Goal: Task Accomplishment & Management: Manage account settings

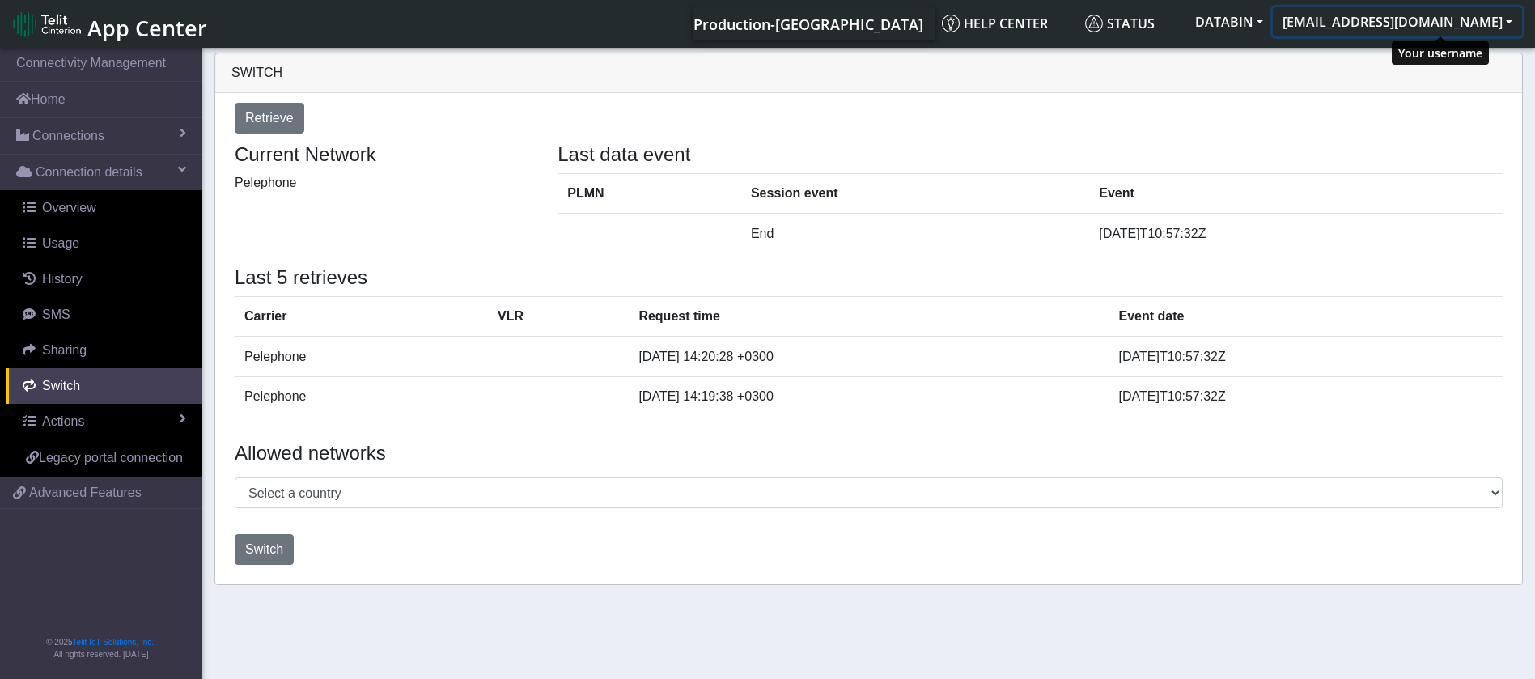
click at [1395, 22] on button "[EMAIL_ADDRESS][DOMAIN_NAME]" at bounding box center [1397, 21] width 249 height 29
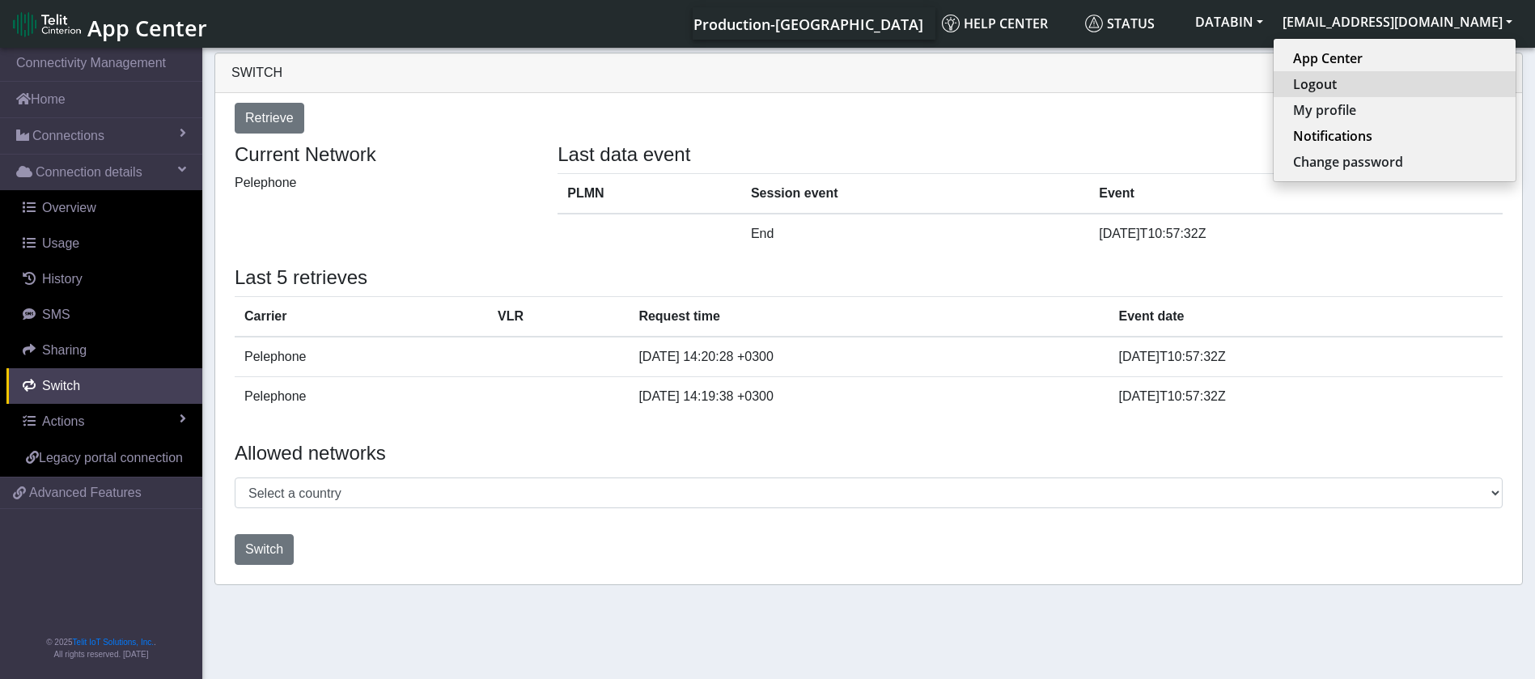
click at [1426, 81] on button "Logout" at bounding box center [1394, 84] width 242 height 26
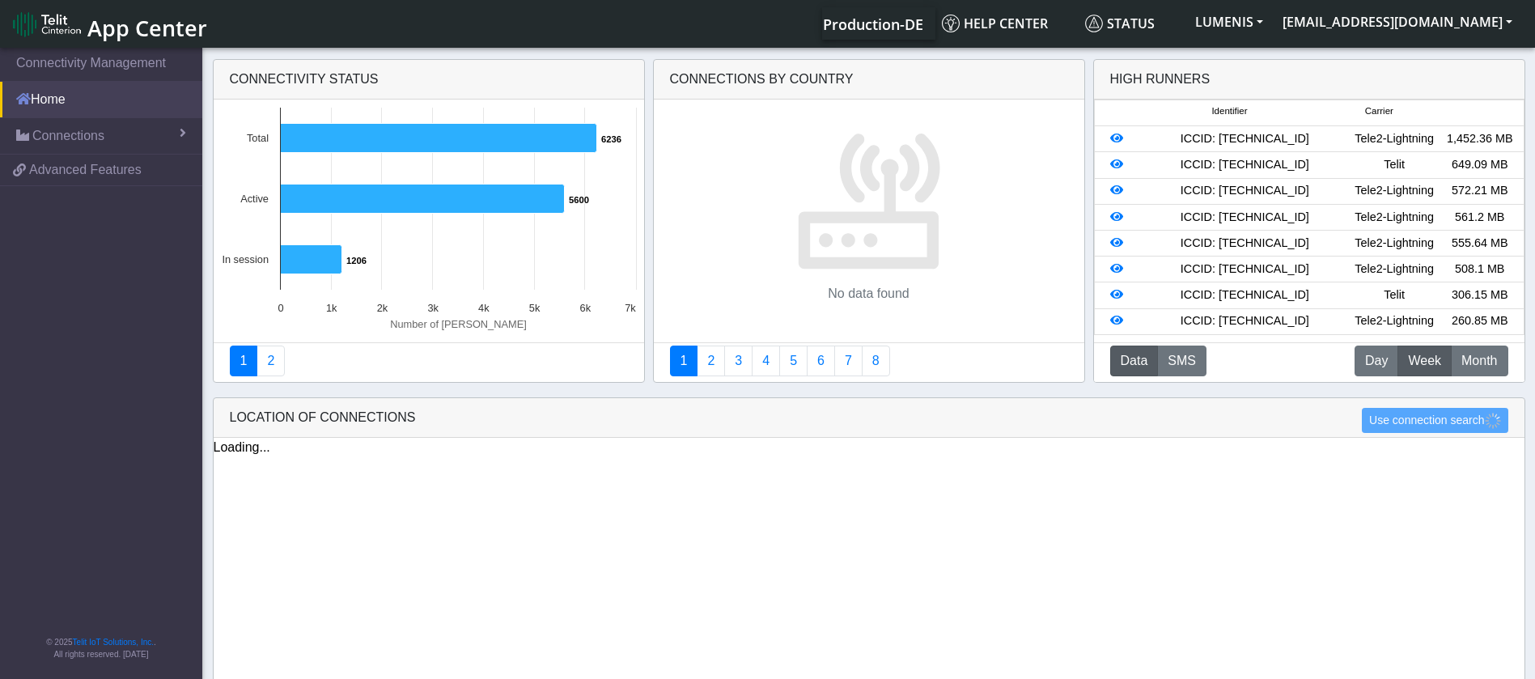
click at [112, 100] on link "Home" at bounding box center [101, 100] width 202 height 36
click at [91, 121] on link "Connections" at bounding box center [101, 136] width 202 height 36
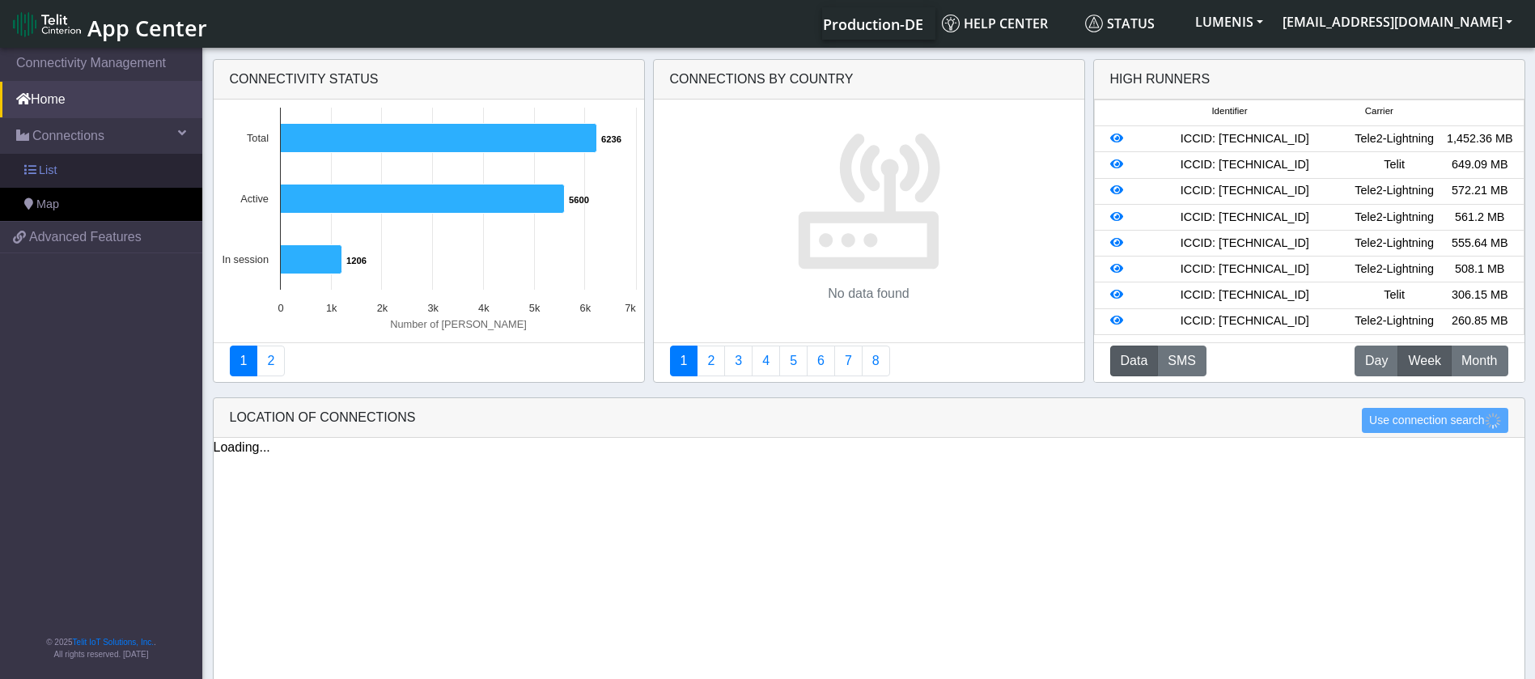
click at [81, 164] on link "List" at bounding box center [101, 171] width 202 height 34
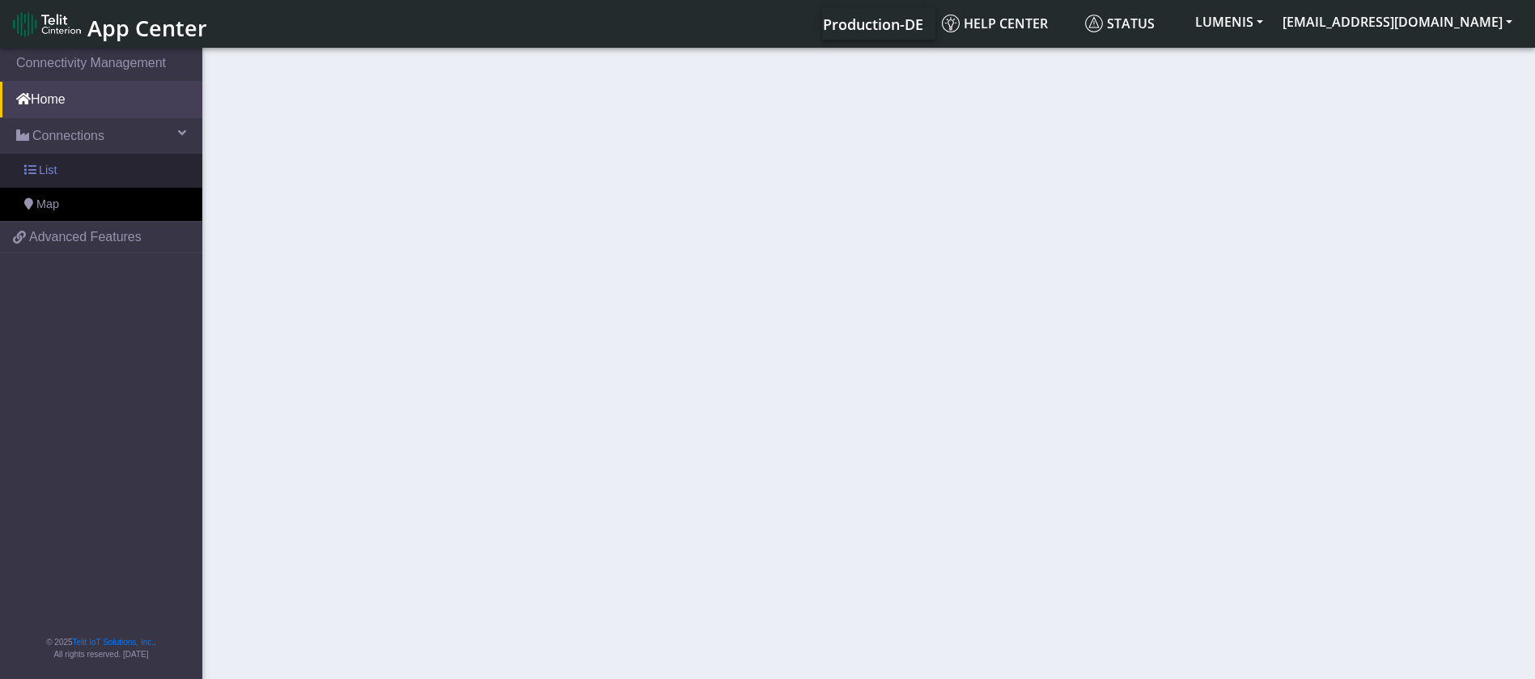
click at [84, 176] on link "List" at bounding box center [101, 171] width 202 height 34
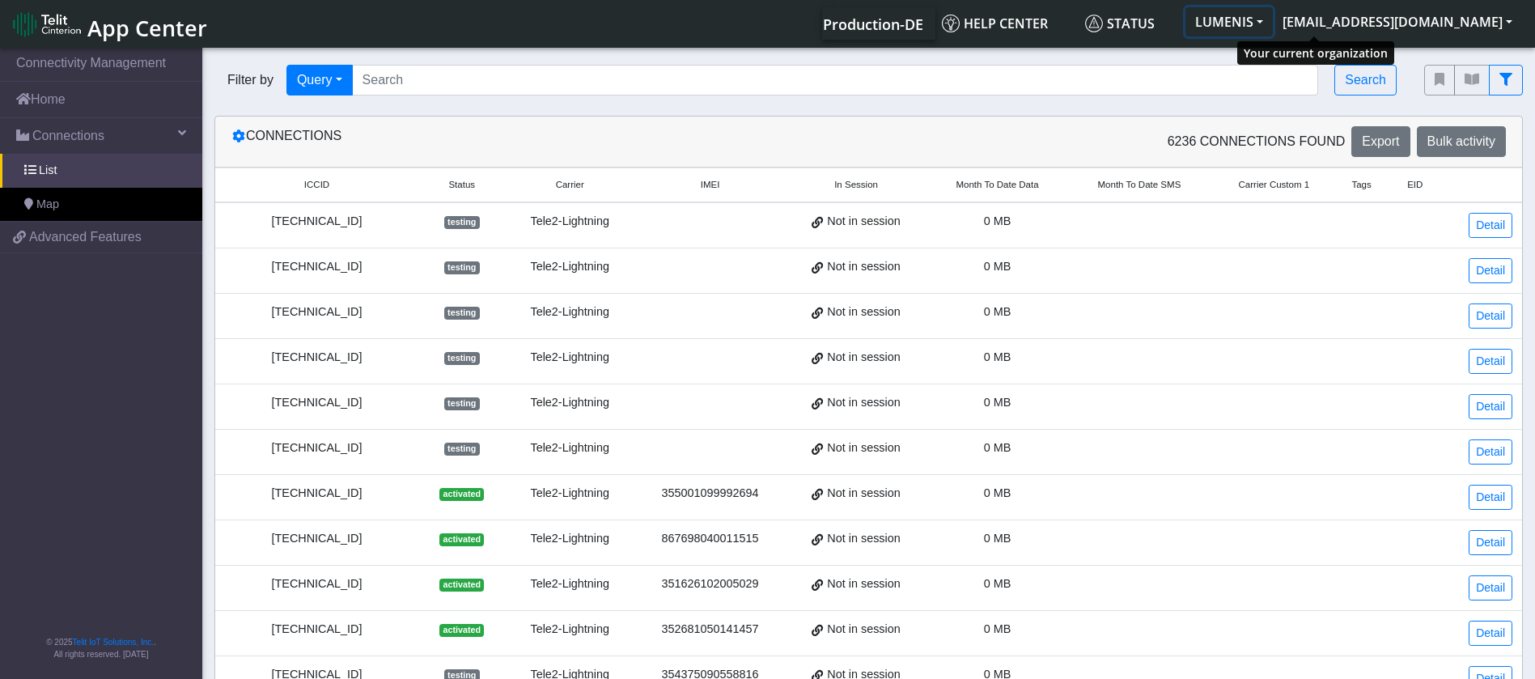
click at [1273, 23] on button "LUMENIS" at bounding box center [1228, 21] width 87 height 29
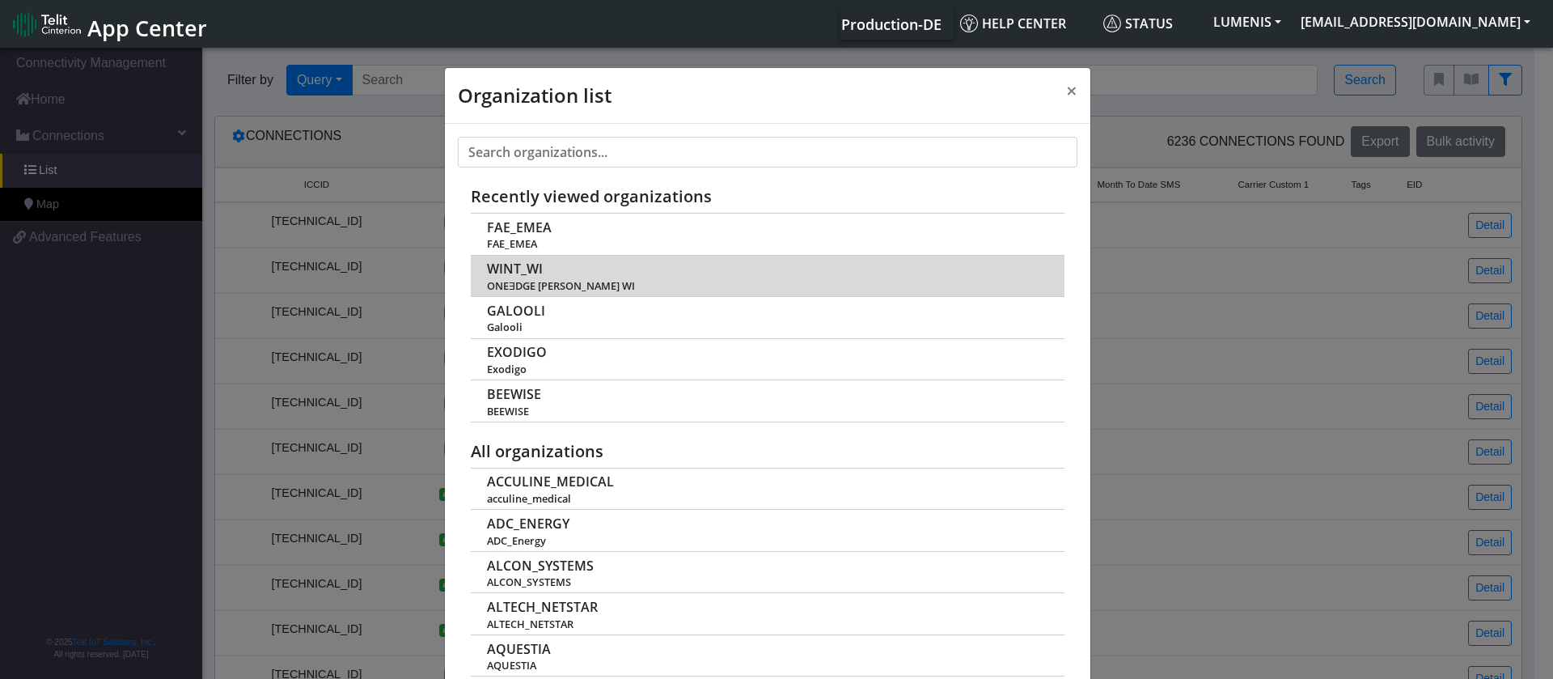
scroll to position [6, 0]
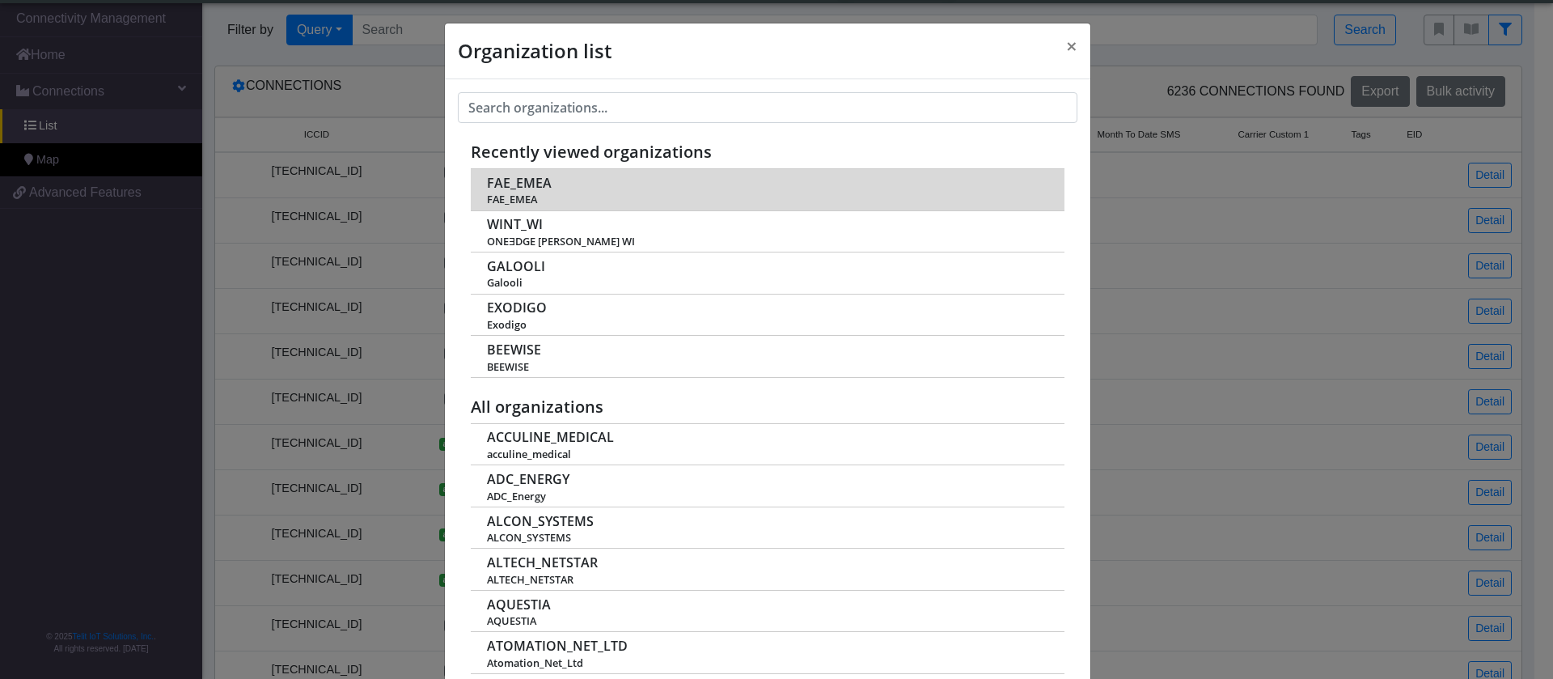
click at [558, 191] on td "FAE_EMEA FAE_EMEA" at bounding box center [768, 189] width 594 height 41
click at [512, 185] on span "FAE_EMEA" at bounding box center [519, 183] width 65 height 15
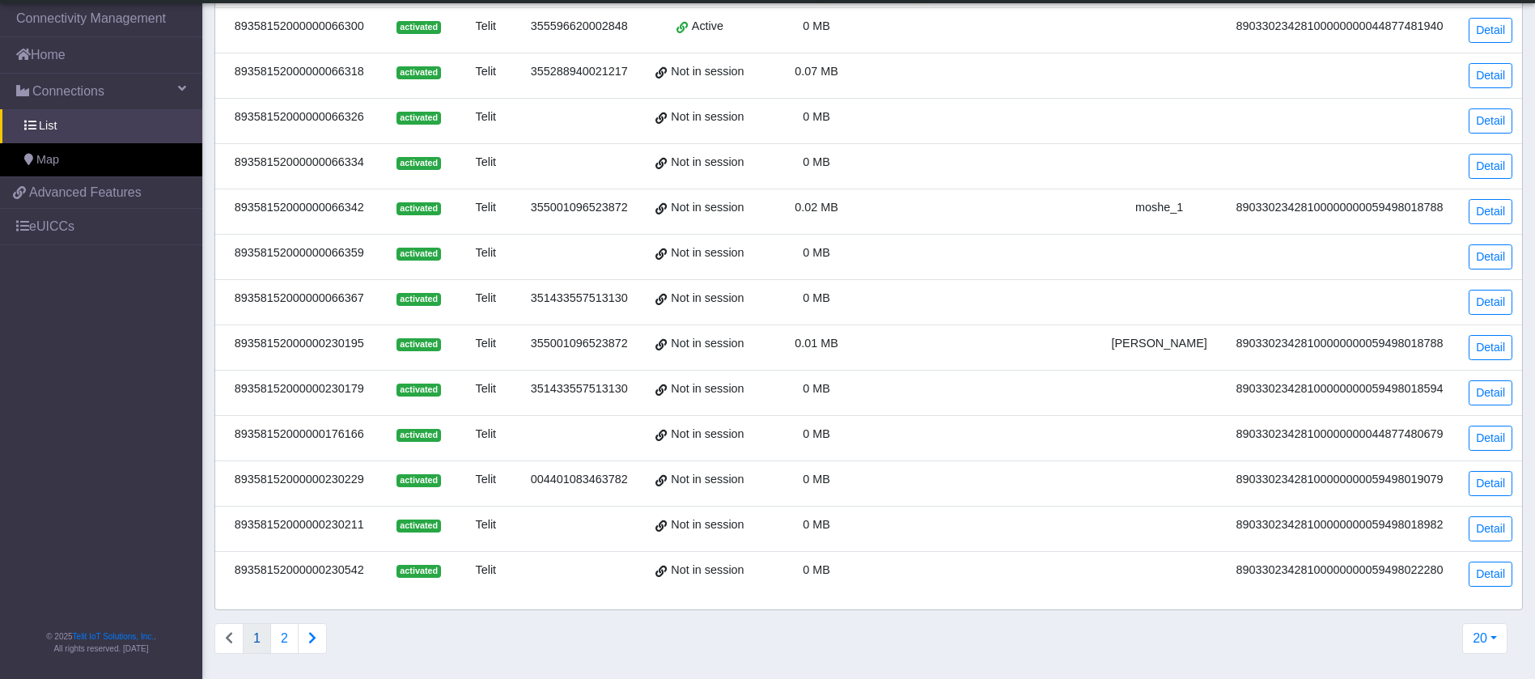
scroll to position [468, 0]
click at [278, 633] on button "2" at bounding box center [284, 637] width 28 height 31
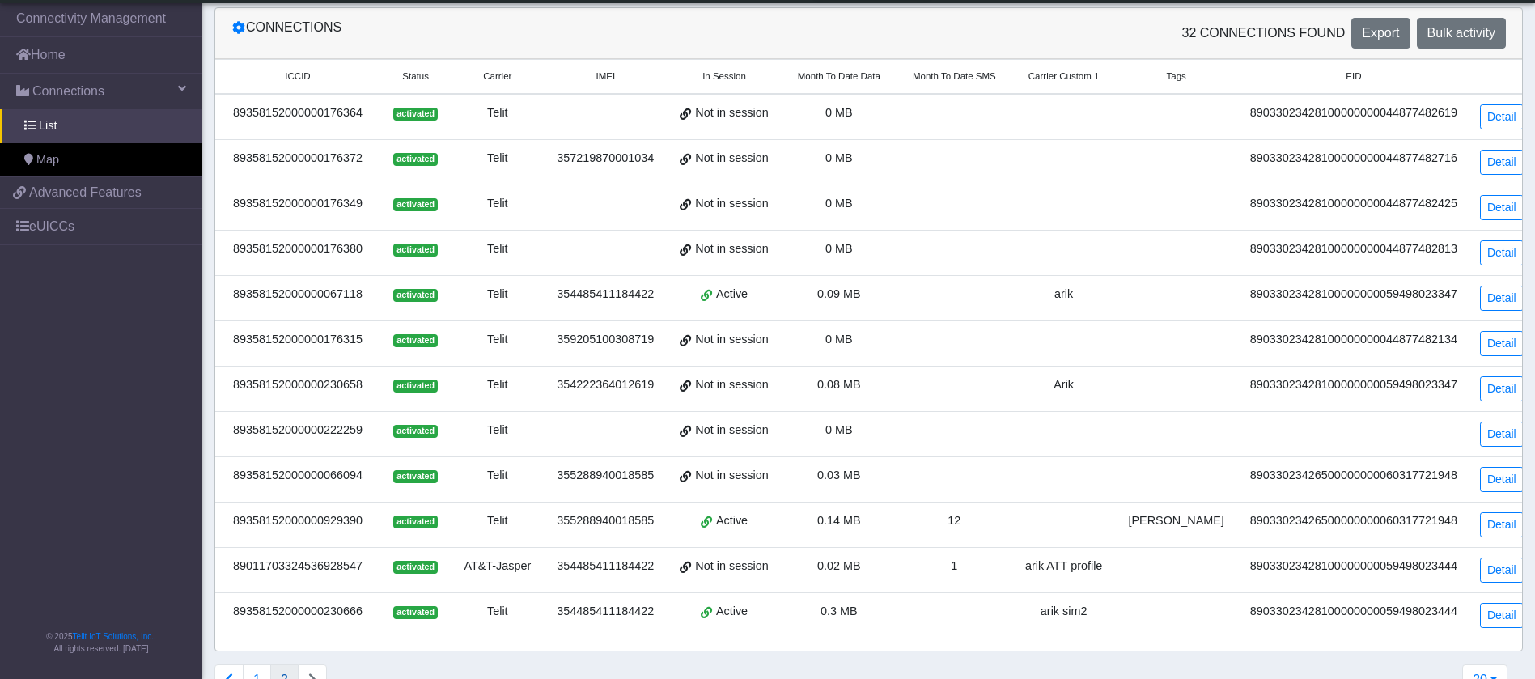
scroll to position [106, 0]
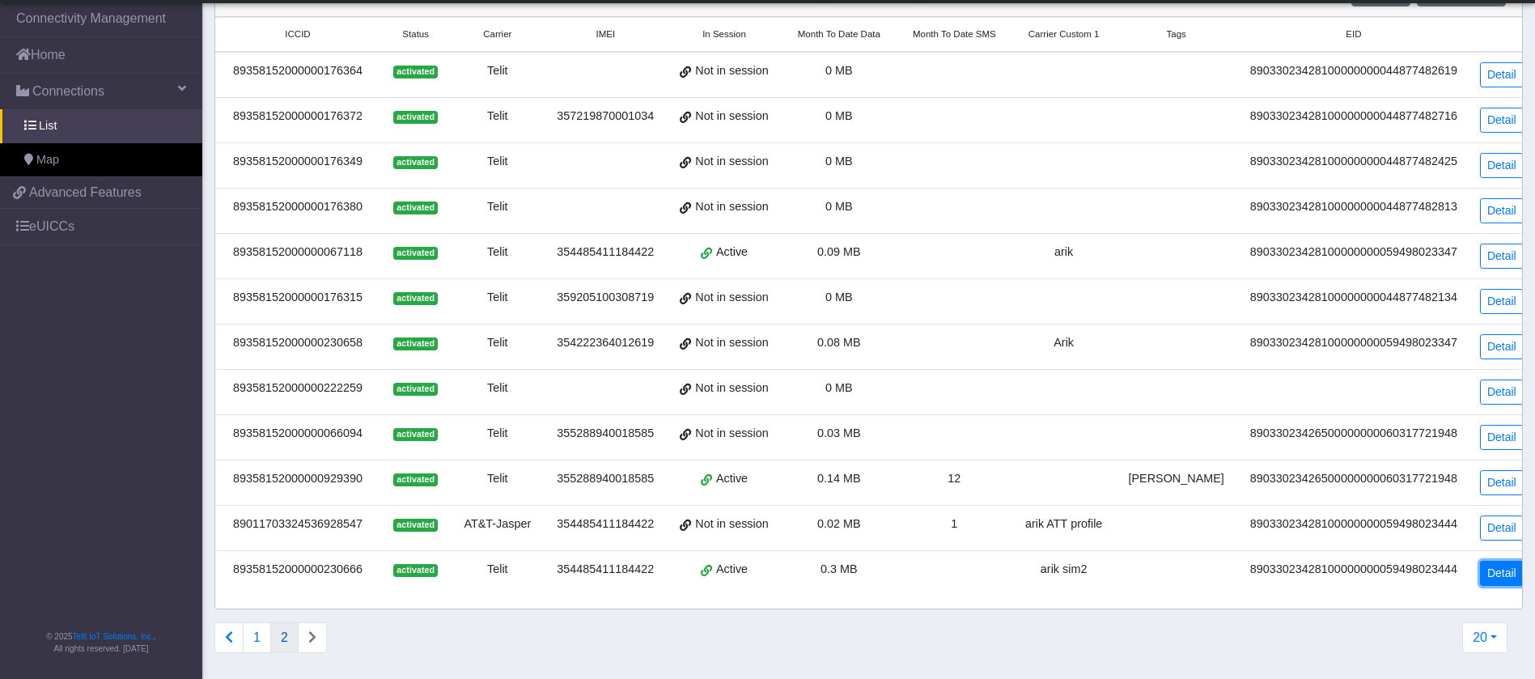
click at [1480, 572] on link "Detail" at bounding box center [1502, 573] width 44 height 25
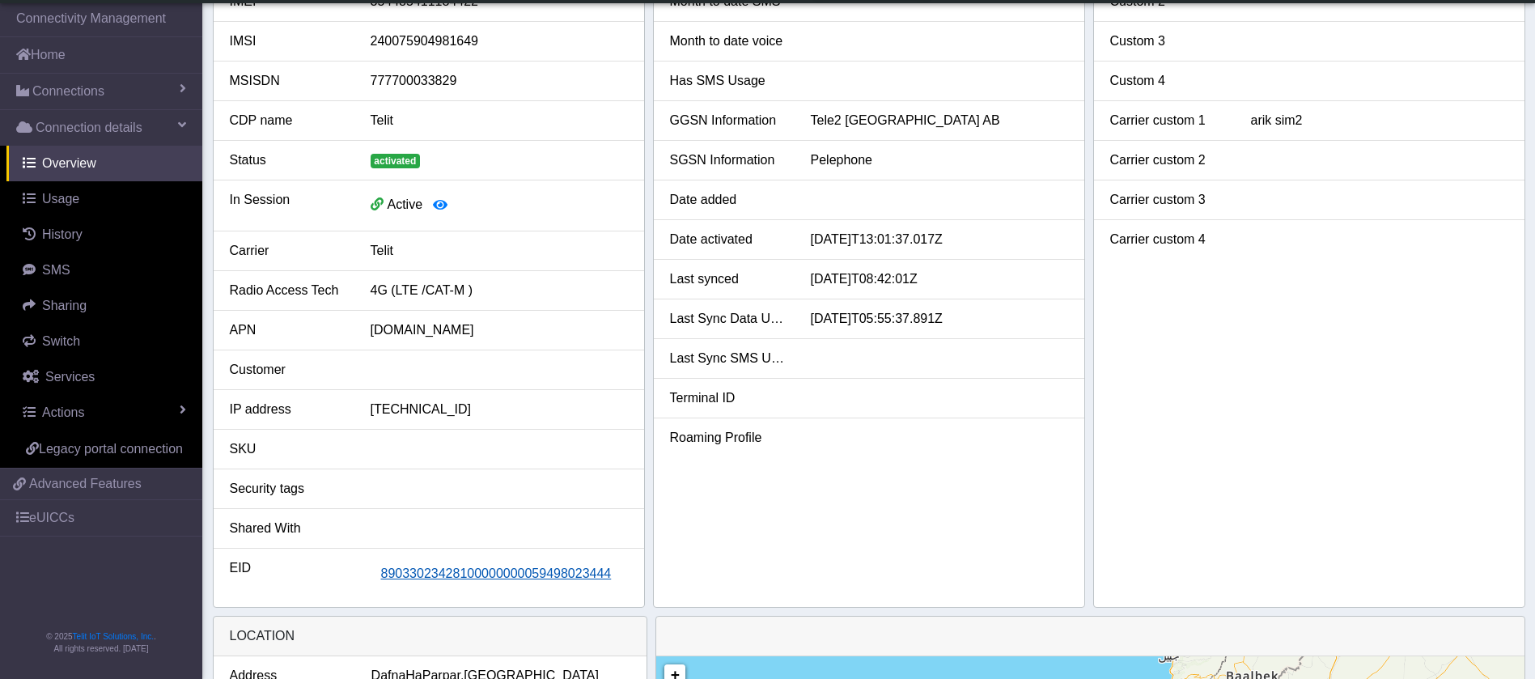
click at [538, 575] on span "89033023428100000000059498023444" at bounding box center [496, 573] width 231 height 14
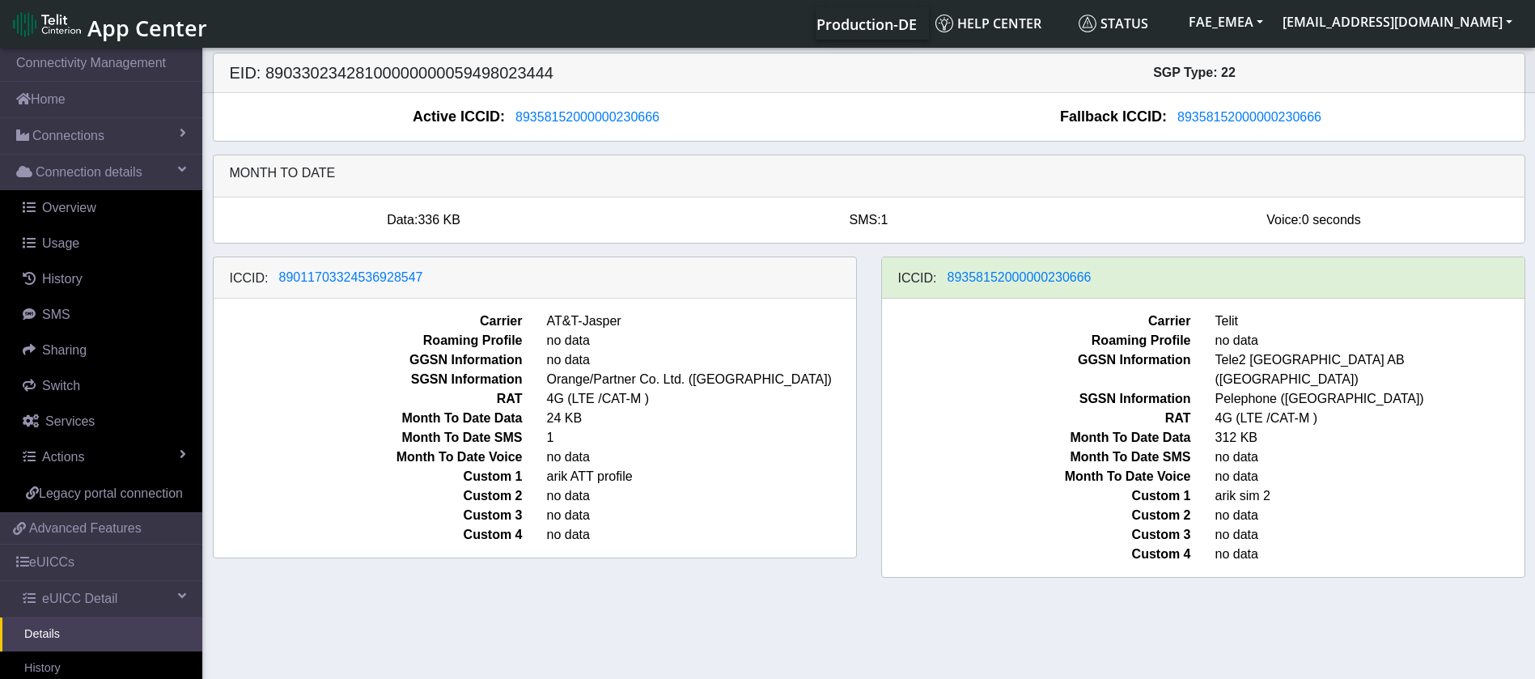
click at [1254, 357] on span "Tele2 [GEOGRAPHIC_DATA] AB ([GEOGRAPHIC_DATA])" at bounding box center [1369, 369] width 333 height 39
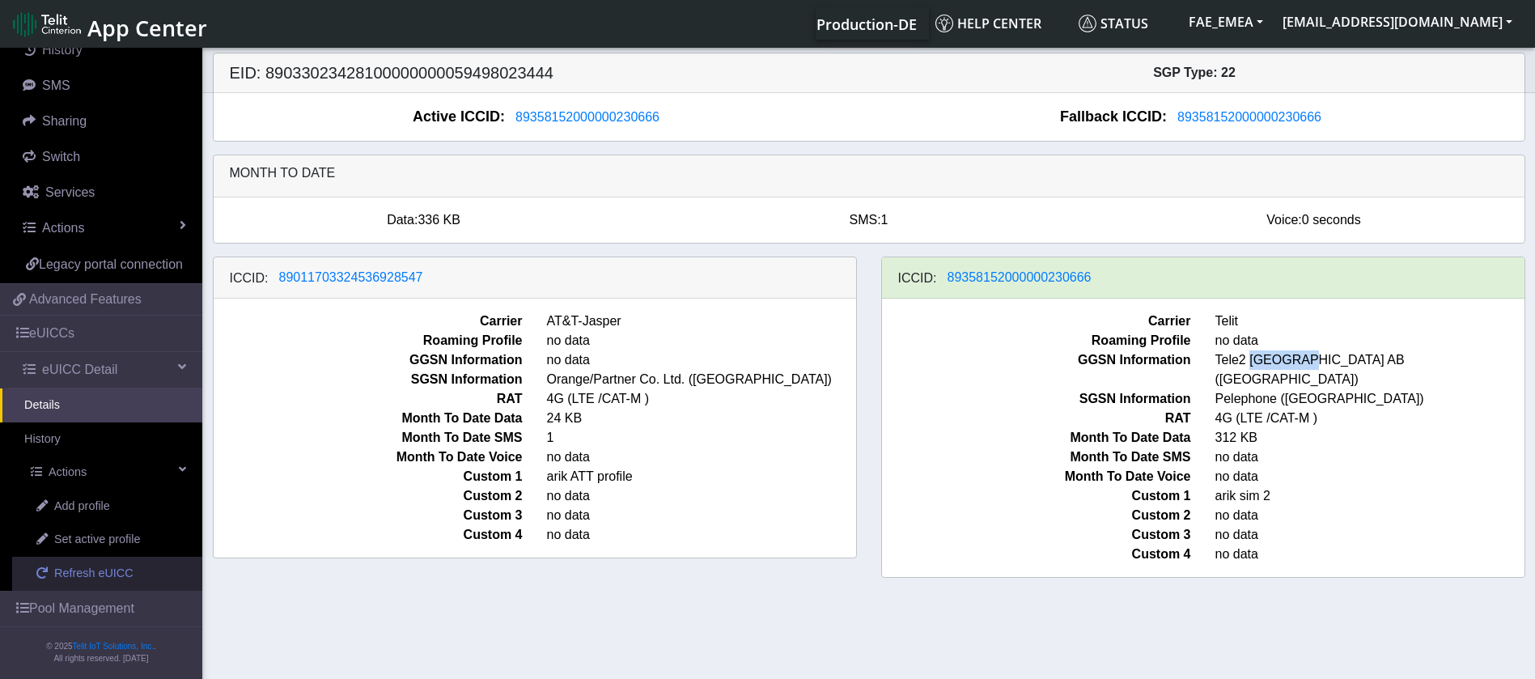
scroll to position [252, 0]
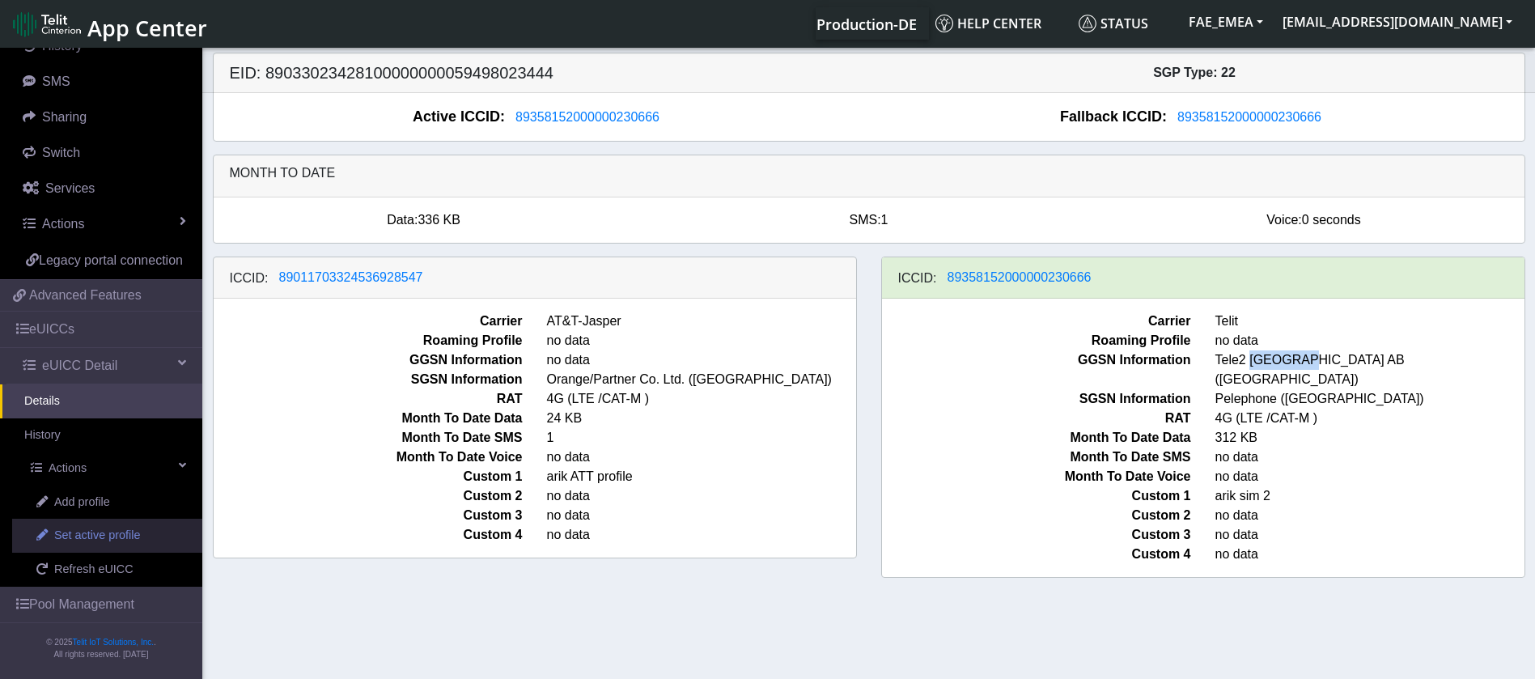
click at [95, 538] on span "Set active profile" at bounding box center [97, 536] width 86 height 18
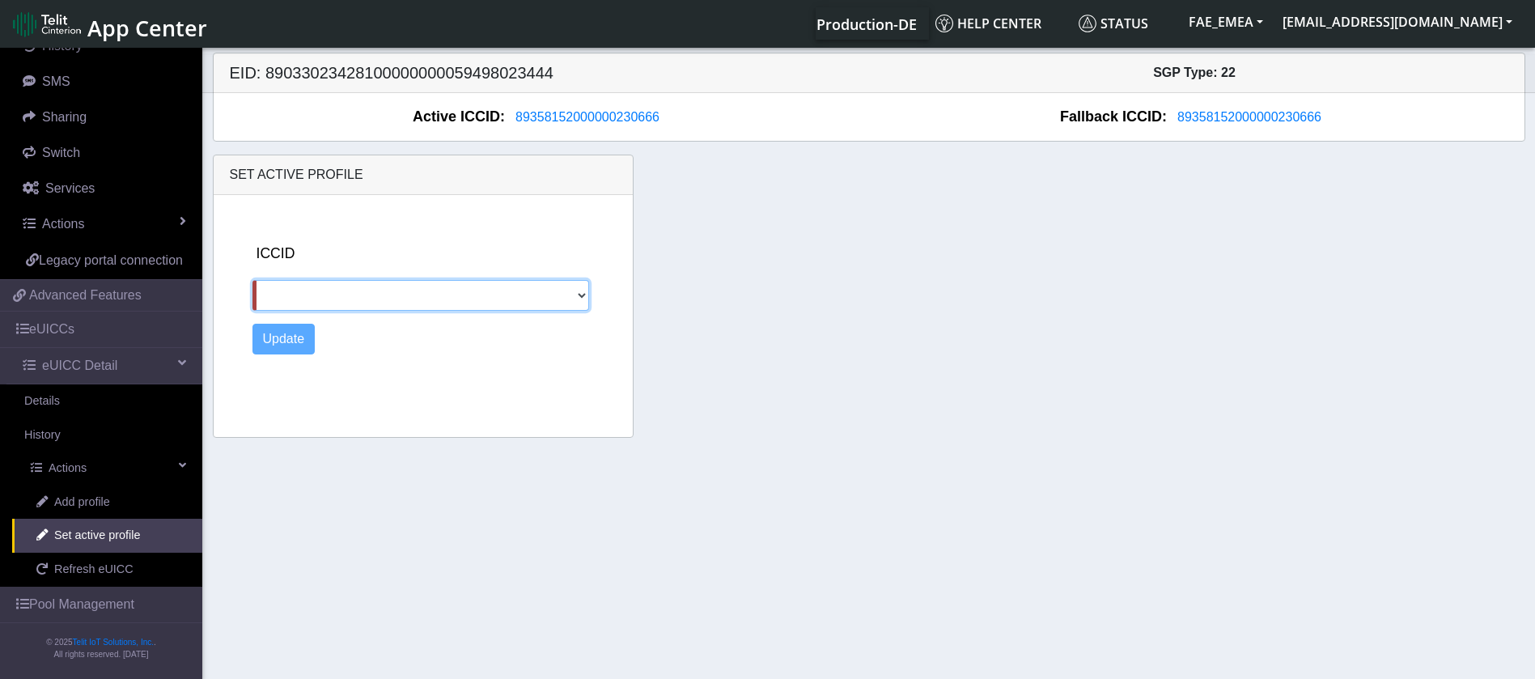
click at [493, 299] on select "89011703324536928547" at bounding box center [420, 295] width 337 height 31
select select "89011703324536928547"
click at [252, 280] on select "89011703324536928547" at bounding box center [420, 295] width 337 height 31
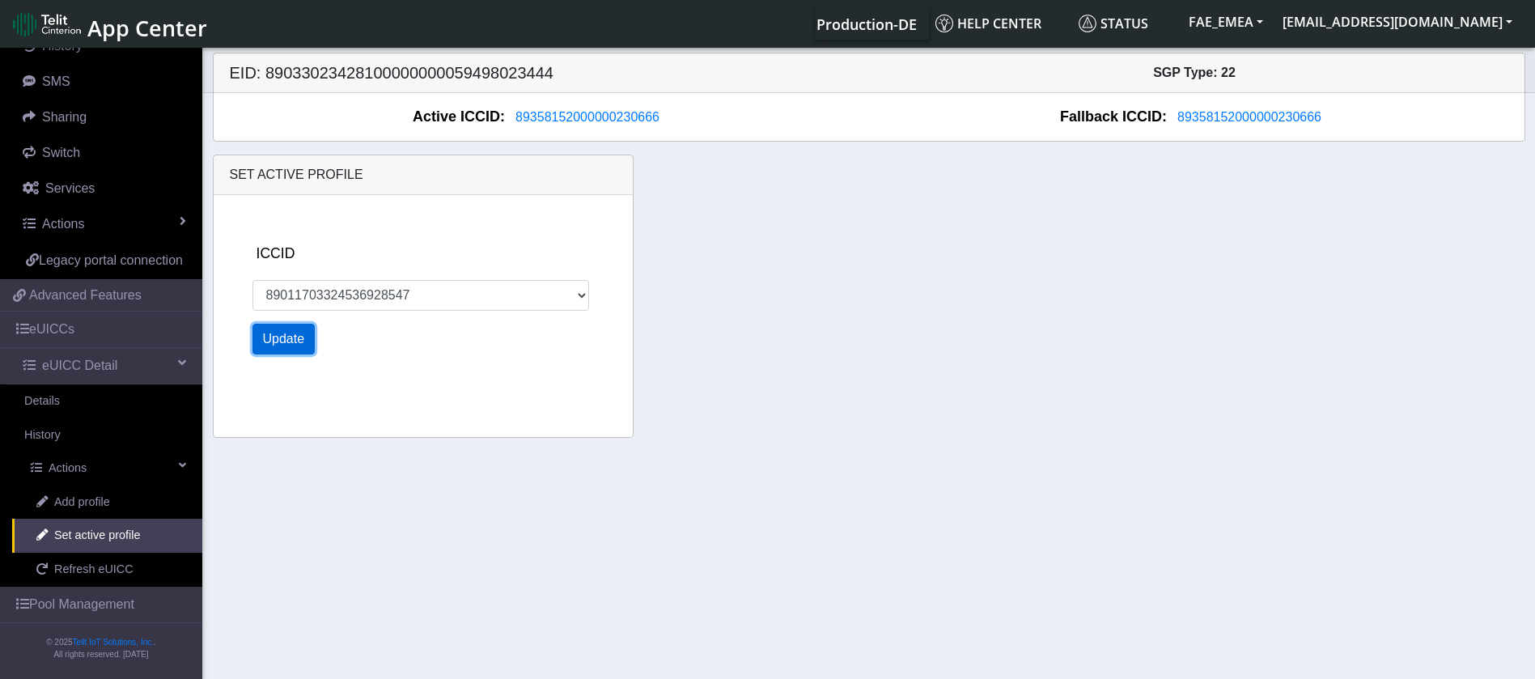
click at [266, 345] on button "Update" at bounding box center [283, 339] width 63 height 31
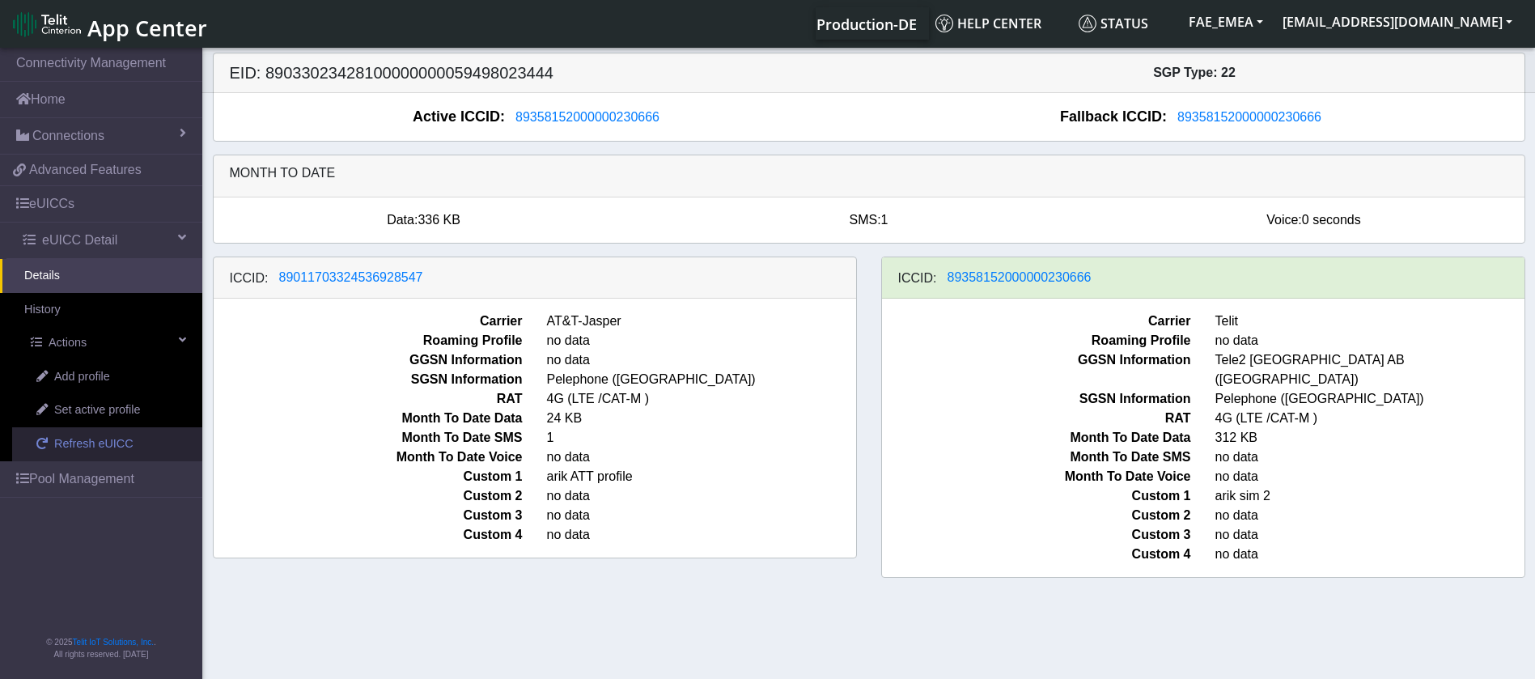
click at [102, 444] on span "Refresh eUICC" at bounding box center [93, 444] width 79 height 18
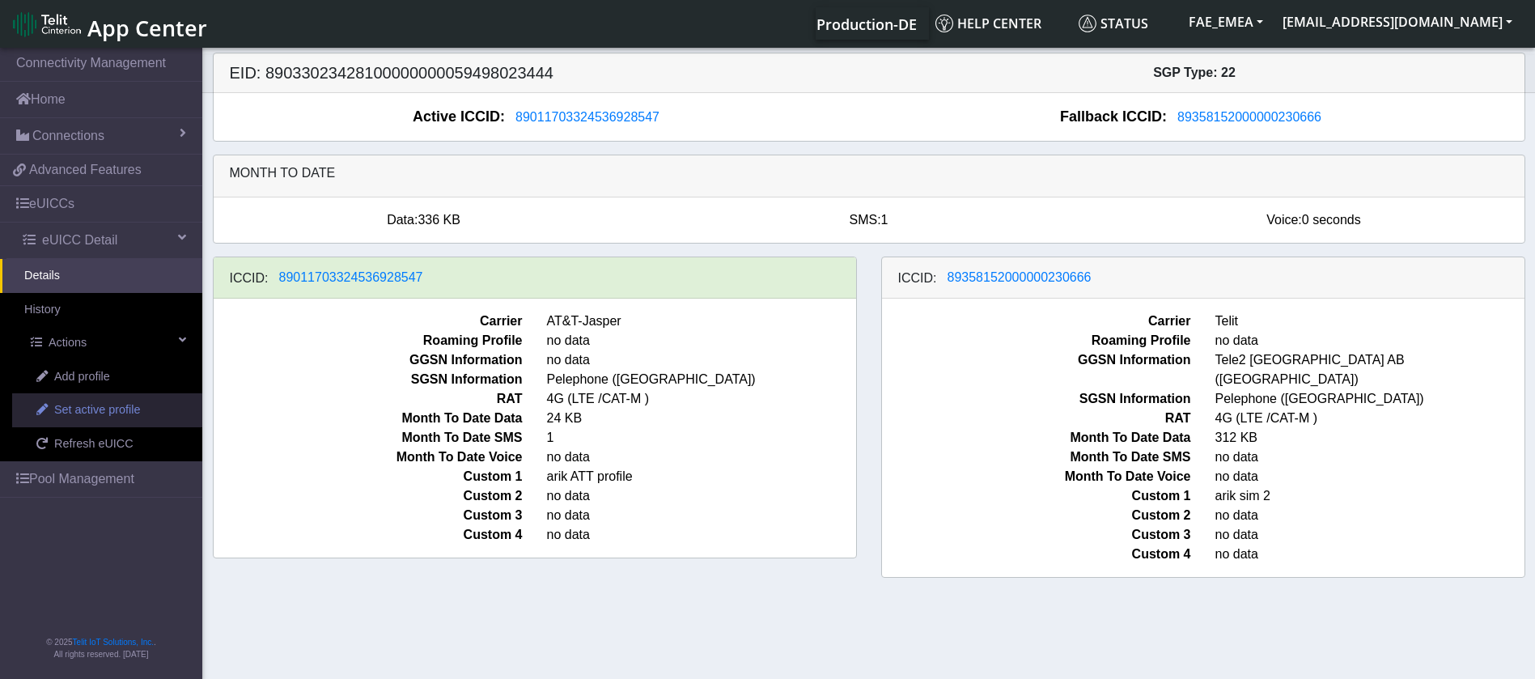
click at [125, 416] on span "Set active profile" at bounding box center [97, 410] width 86 height 18
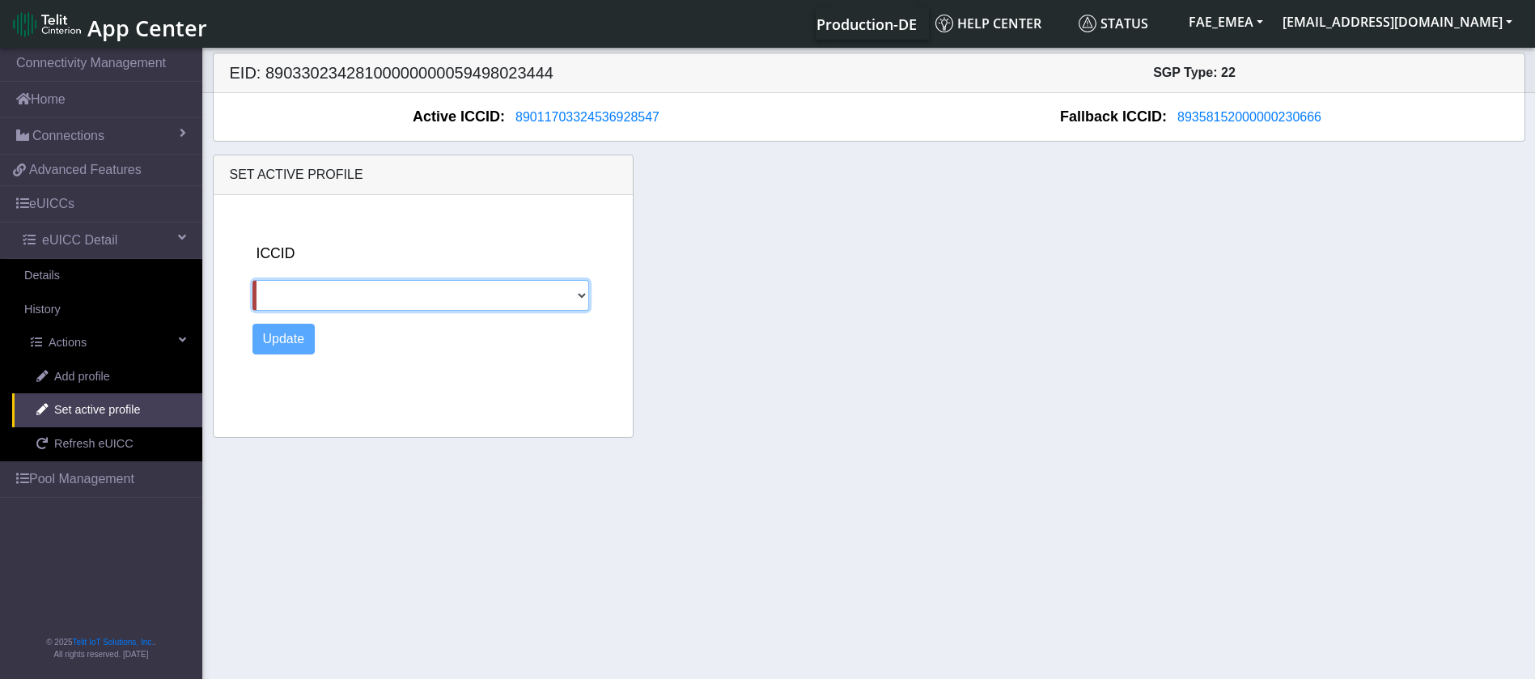
click at [373, 298] on select "89358152000000230666" at bounding box center [420, 295] width 337 height 31
select select "89358152000000230666"
click at [252, 280] on select "89358152000000230666" at bounding box center [420, 295] width 337 height 31
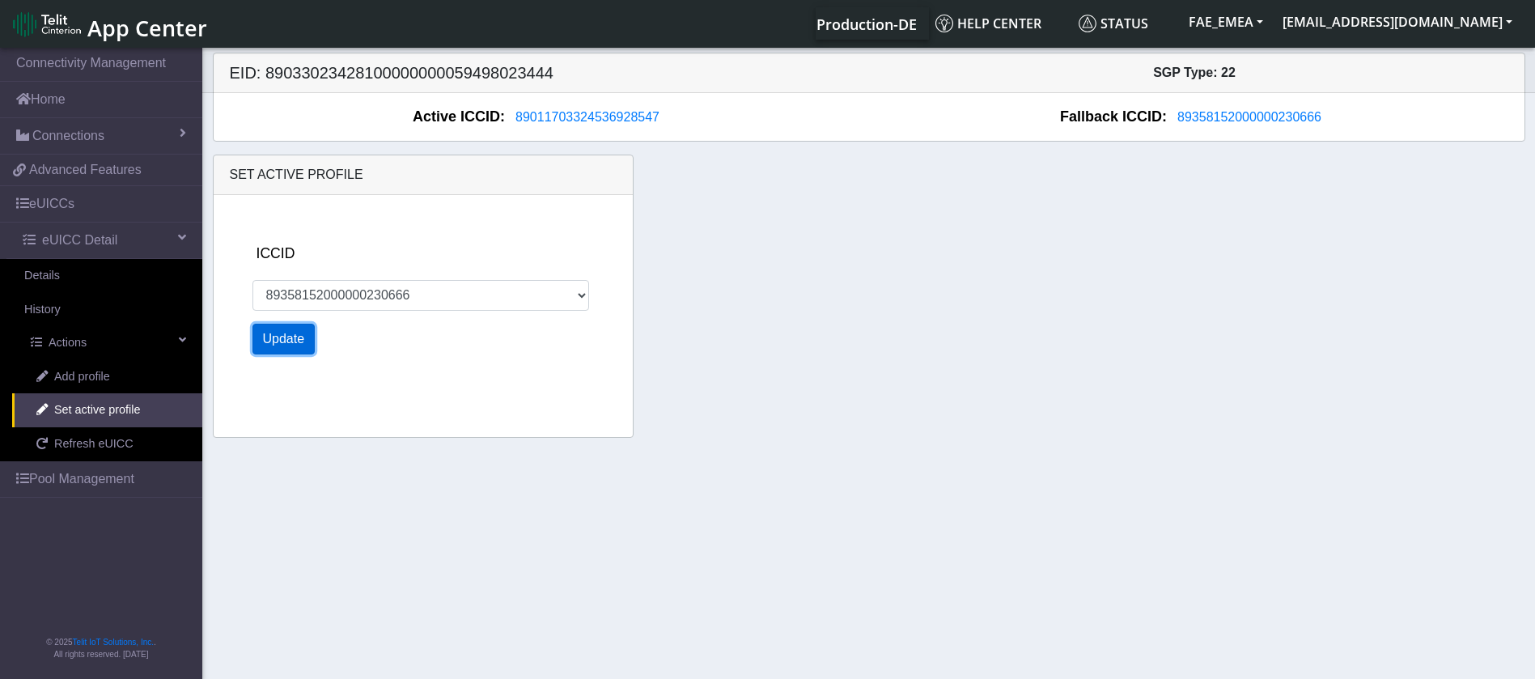
click at [286, 337] on button "Update" at bounding box center [283, 339] width 63 height 31
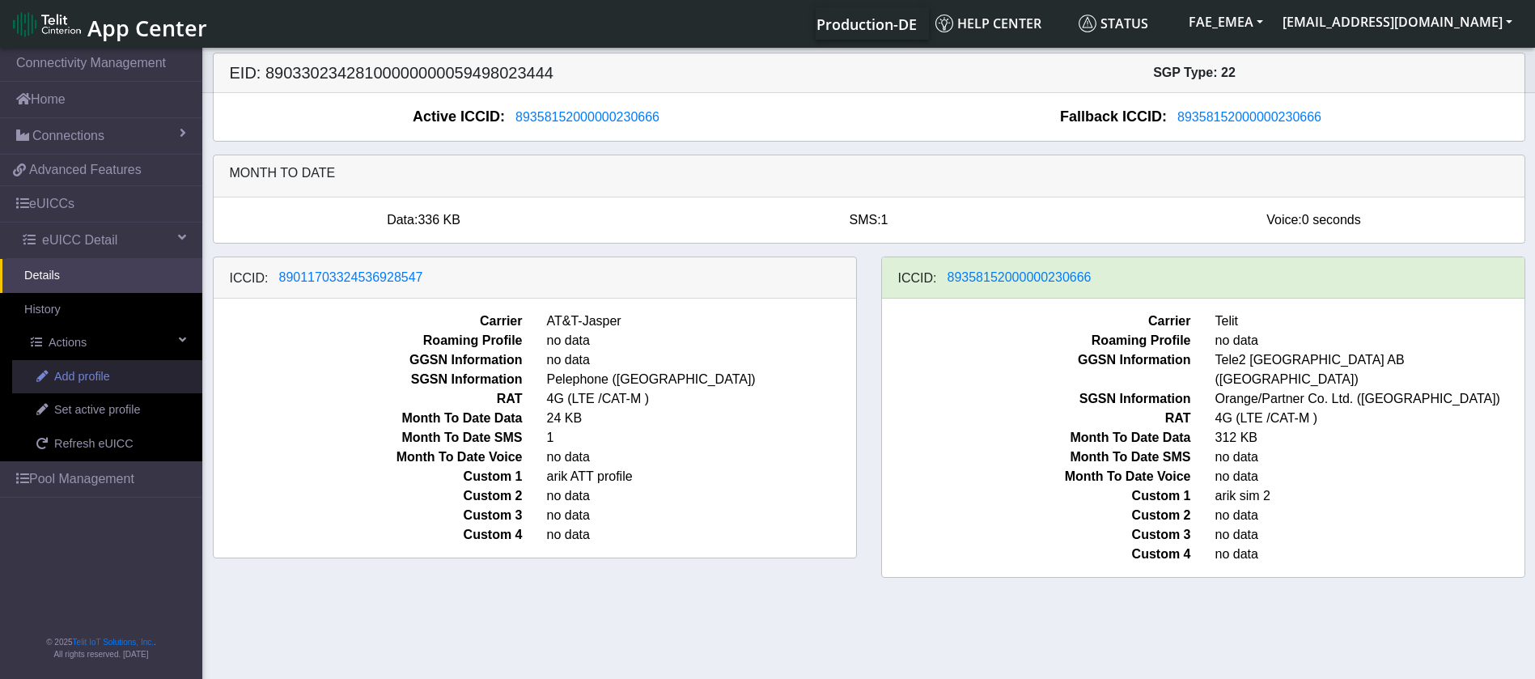
click at [110, 379] on span "Add profile" at bounding box center [82, 377] width 56 height 18
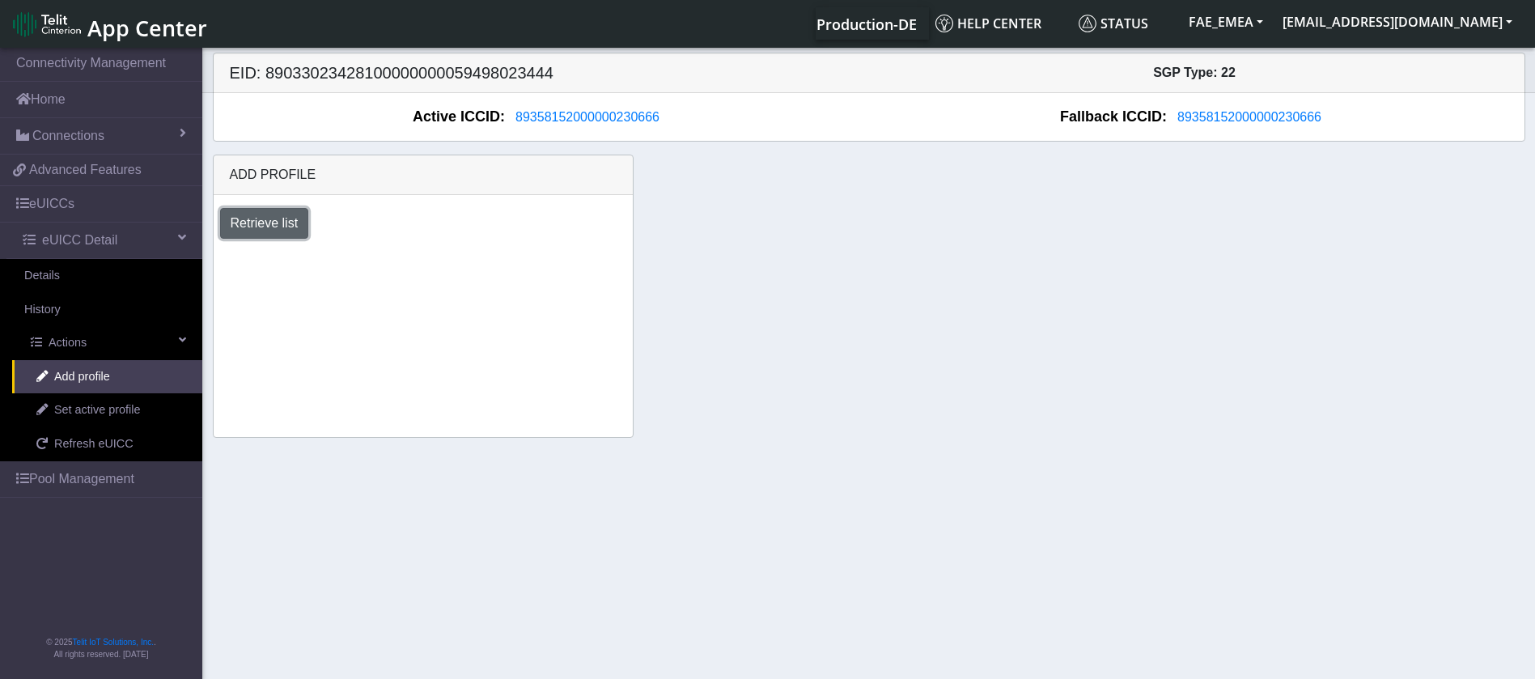
click at [271, 222] on button "Retrieve list" at bounding box center [264, 223] width 89 height 31
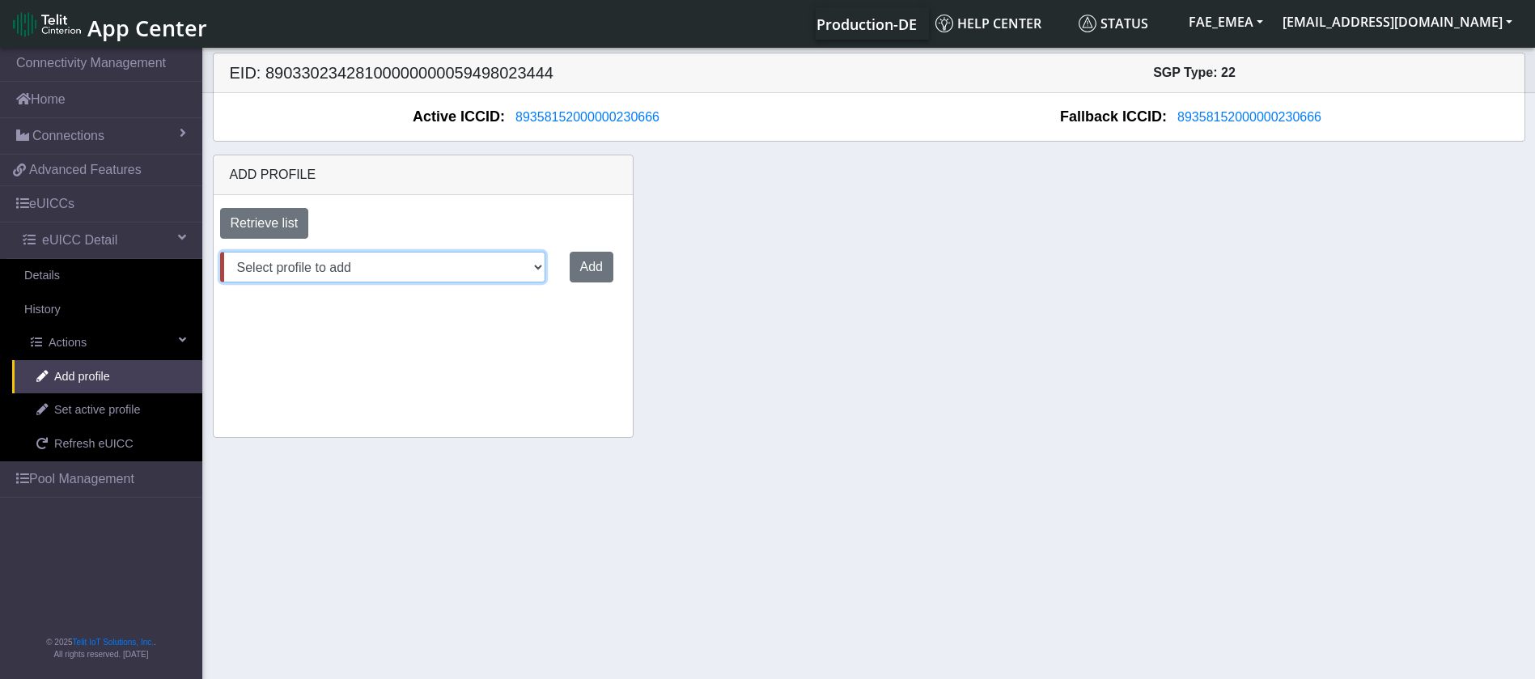
click at [506, 268] on select "Select profile to add DNLD_MVNO-nxt23.net-DEMO_ATT_Arie_Hamo DNLD-nxt23.net-DEM…" at bounding box center [382, 267] width 325 height 31
select select "884c69e1-757b-4562-a1ec-b1907f0cb888"
click at [220, 252] on select "Select profile to add DNLD_MVNO-nxt23.net-DEMO_ATT_Arie_Hamo DNLD-nxt23.net-DEM…" at bounding box center [382, 267] width 325 height 31
click at [588, 269] on button "Add" at bounding box center [588, 267] width 44 height 31
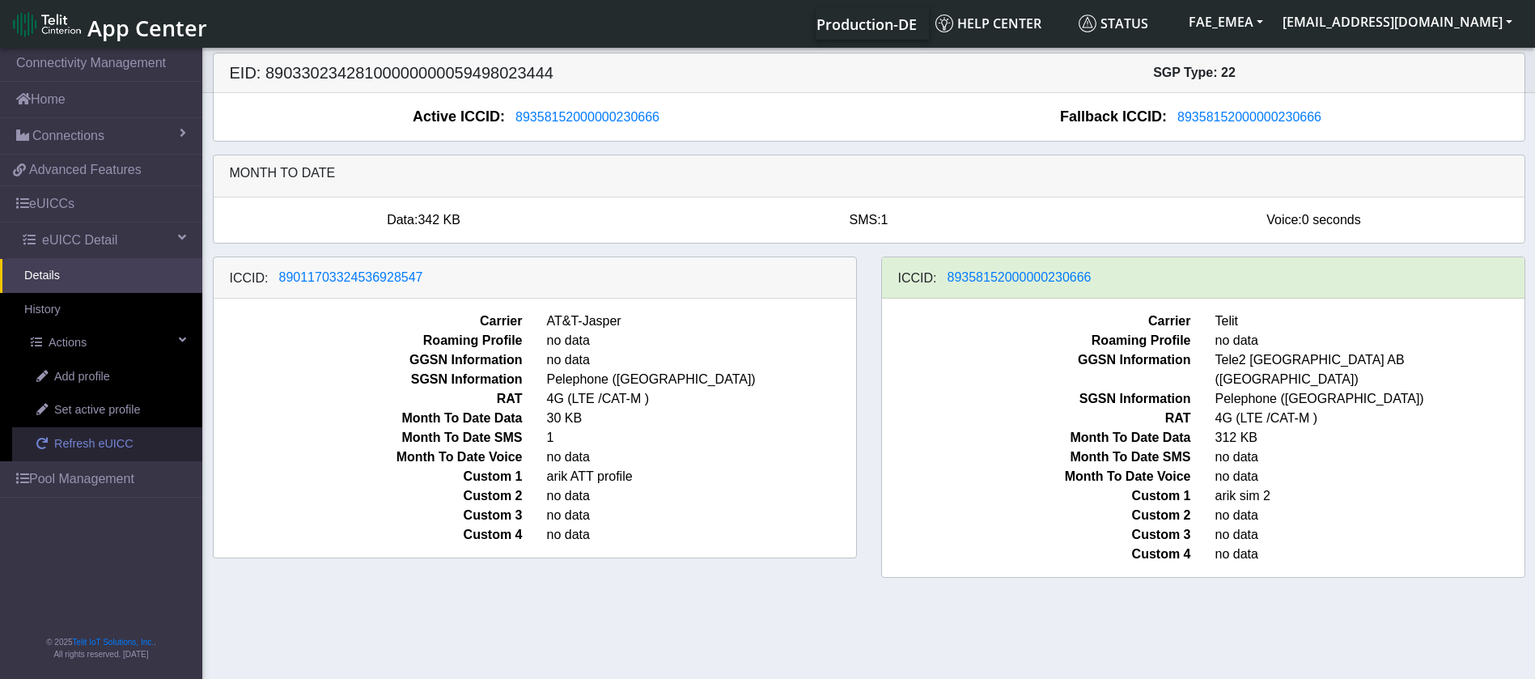
click at [102, 436] on span "Refresh eUICC" at bounding box center [93, 444] width 79 height 18
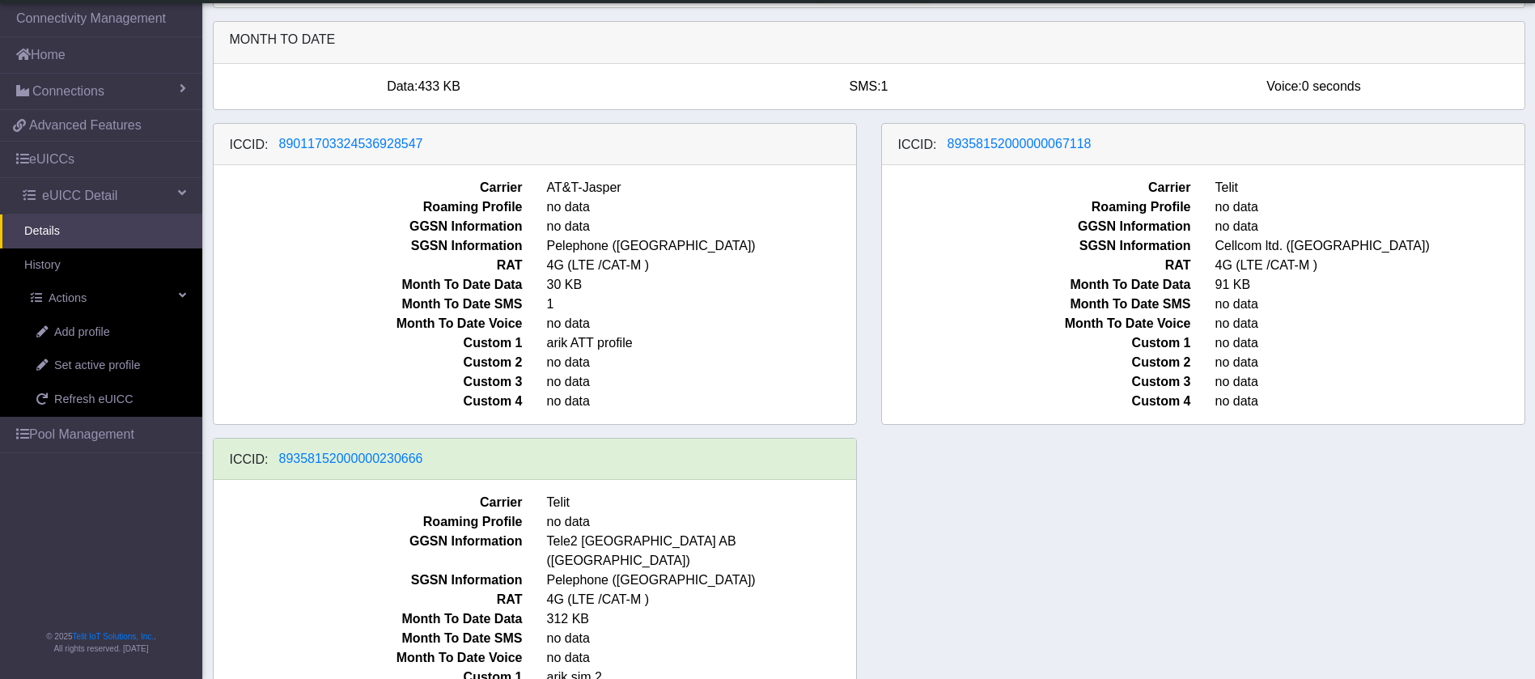
scroll to position [164, 0]
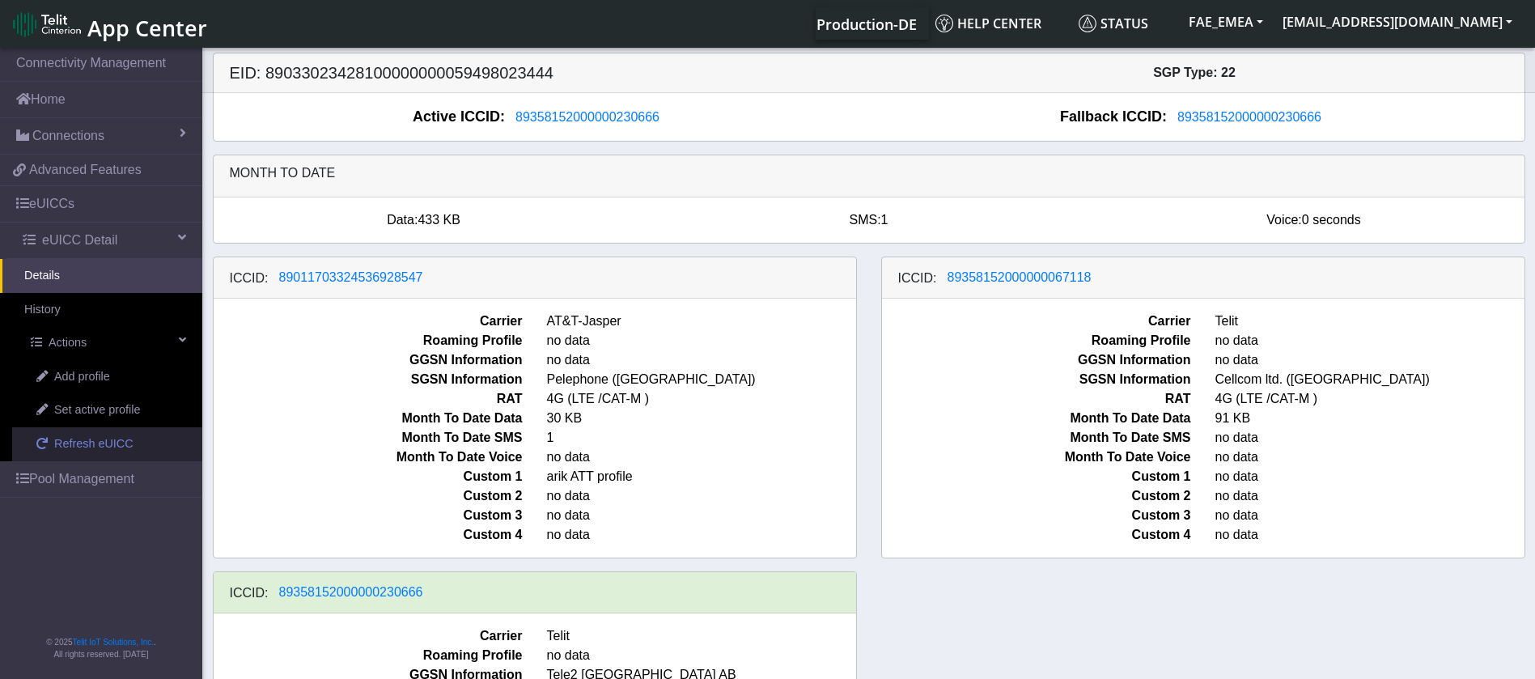
click at [53, 443] on link "Refresh eUICC" at bounding box center [107, 444] width 190 height 34
